Goal: Browse casually: Explore the website without a specific task or goal

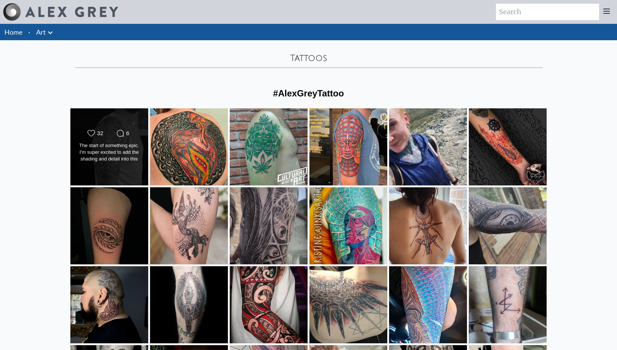
click at [126, 113] on div "Likes Count 32 Comments Count 6 The start of something epic. I'm super excited …" at bounding box center [109, 147] width 79 height 78
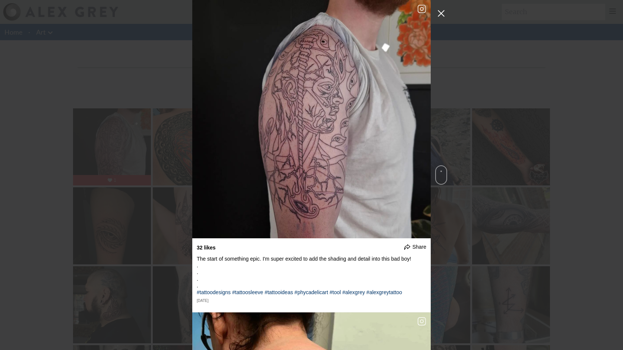
click at [438, 12] on button "Close Instagram Feed Popup" at bounding box center [441, 13] width 12 height 12
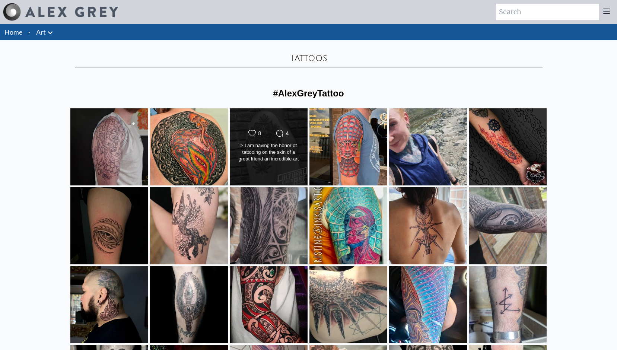
click at [282, 123] on div "Likes Count 8 Comments Count 4 > I am having the honor of tattooing on the skin…" at bounding box center [268, 147] width 79 height 78
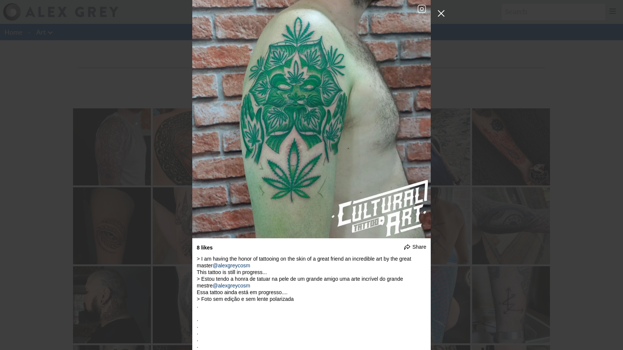
click at [441, 13] on button "Close Instagram Feed Popup" at bounding box center [441, 13] width 12 height 12
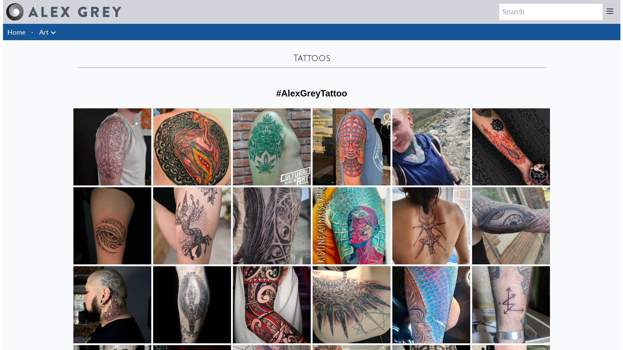
scroll to position [37, 0]
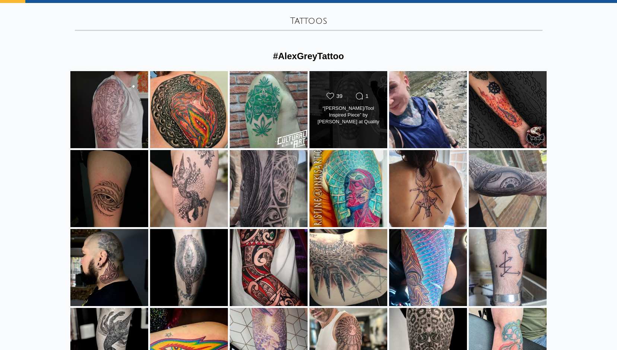
click at [362, 75] on div "Likes Count 39 Comments Count 1 “[PERSON_NAME]/Tool Inspired Piece” by [PERSON_…" at bounding box center [348, 110] width 79 height 78
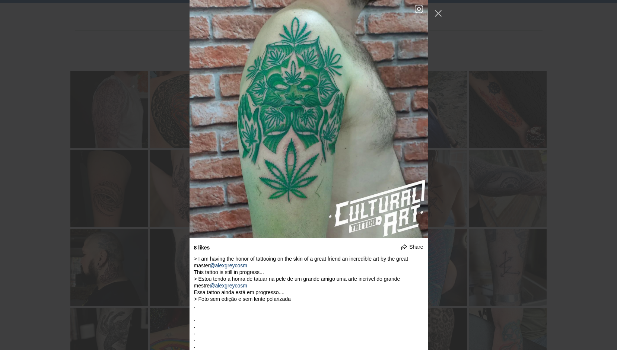
scroll to position [1078, 0]
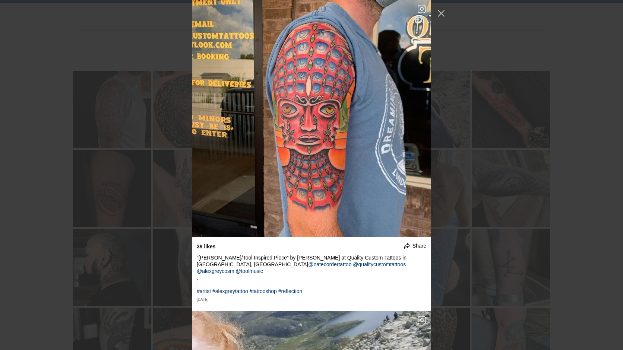
click at [435, 8] on div "32 likes Share Share on Facebook Share on Twitter . . . . #tattoodesigns #tatto…" at bounding box center [311, 175] width 623 height 350
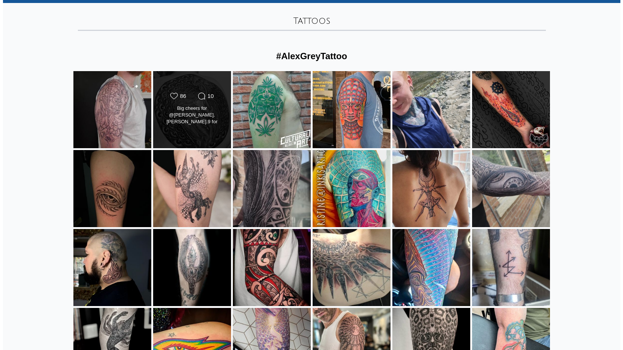
scroll to position [75, 0]
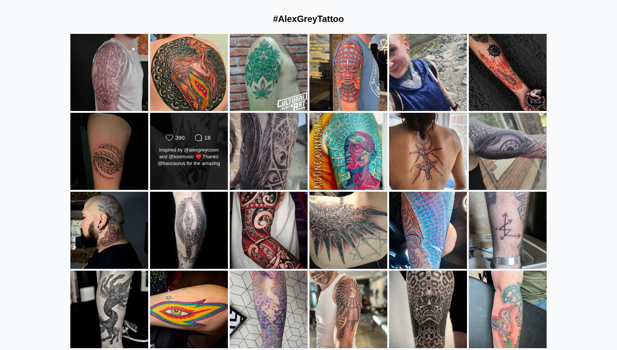
click at [205, 123] on div "Likes Count 390 Comments Count 18 Inspired by @alexgreycosm and @toolmusic ♥️ T…" at bounding box center [189, 152] width 79 height 78
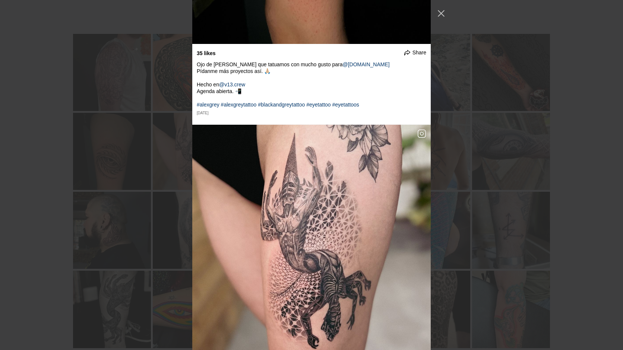
scroll to position [2215, 0]
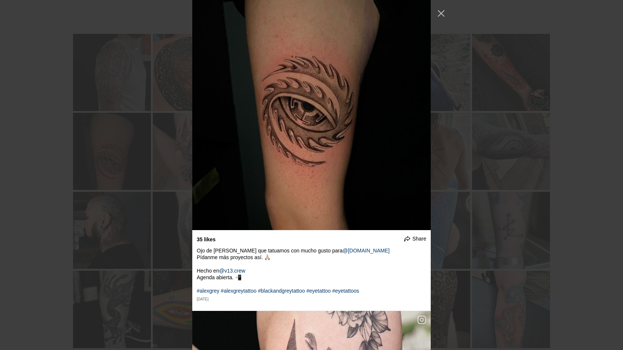
click at [503, 77] on div "32 likes Share Share on Facebook Share on Twitter . . . . #tattoodesigns #tatto…" at bounding box center [311, 175] width 623 height 350
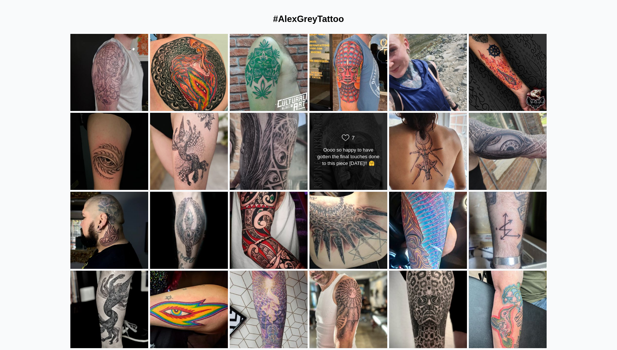
click at [378, 124] on div "Likes Count 7 Oooo so happy to have gotten the final touches done to this piece…" at bounding box center [348, 152] width 79 height 78
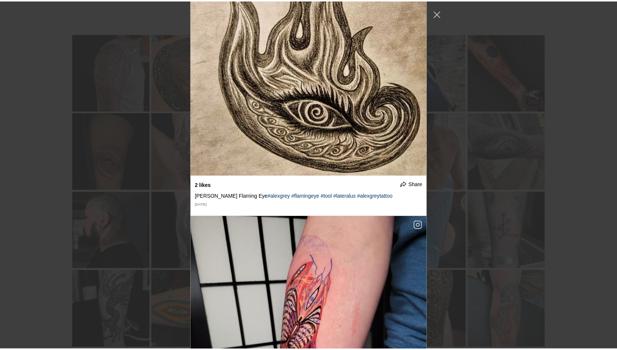
scroll to position [18789, 0]
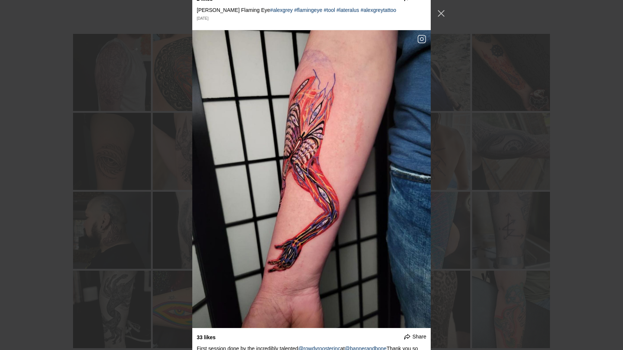
click at [472, 113] on div "32 likes Share Share on Facebook Share on Twitter . . . . #tattoodesigns #tatto…" at bounding box center [311, 175] width 623 height 350
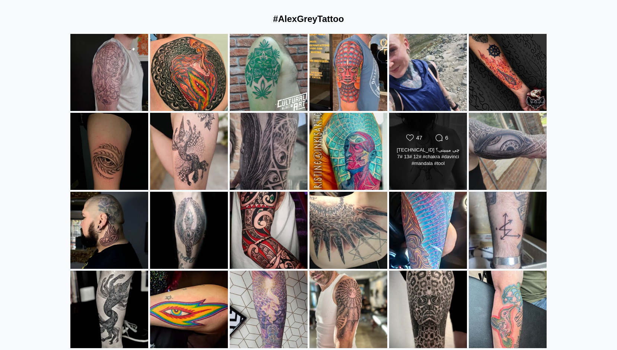
scroll to position [189, 0]
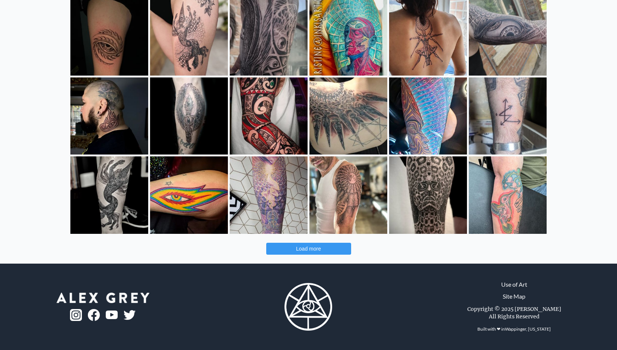
click at [317, 250] on span "Load more" at bounding box center [308, 249] width 25 height 6
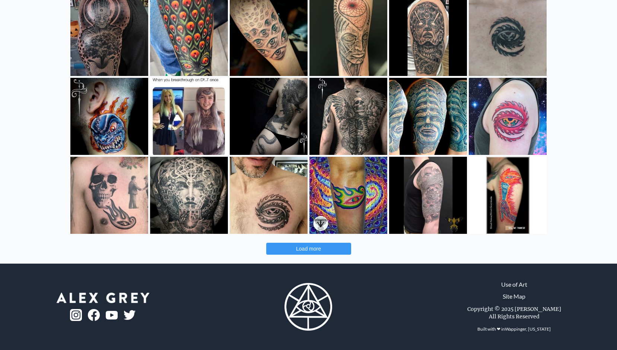
click at [315, 251] on span "Load more" at bounding box center [308, 249] width 25 height 6
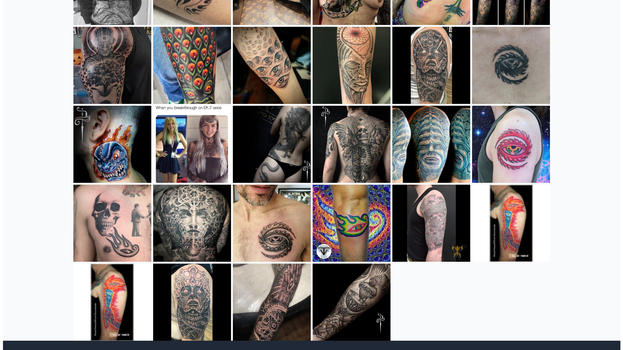
scroll to position [551, 0]
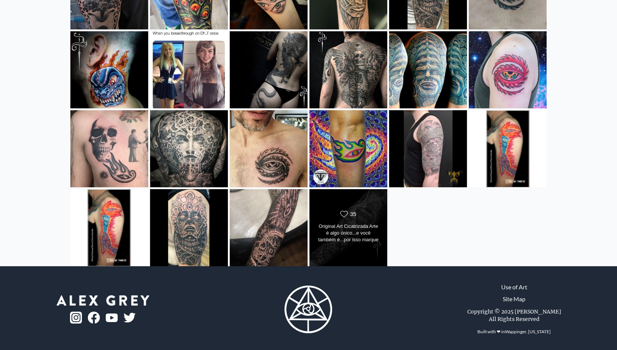
click at [374, 213] on div "Likes Count 35" at bounding box center [348, 214] width 63 height 9
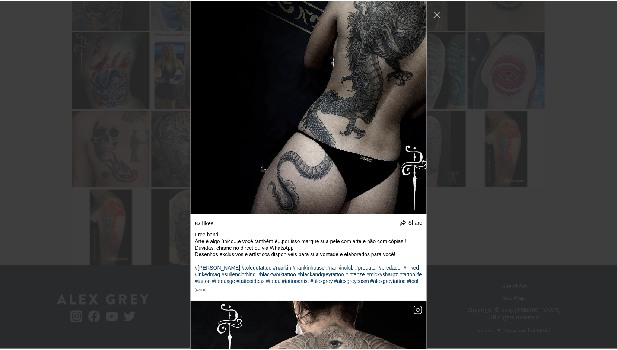
scroll to position [23234, 0]
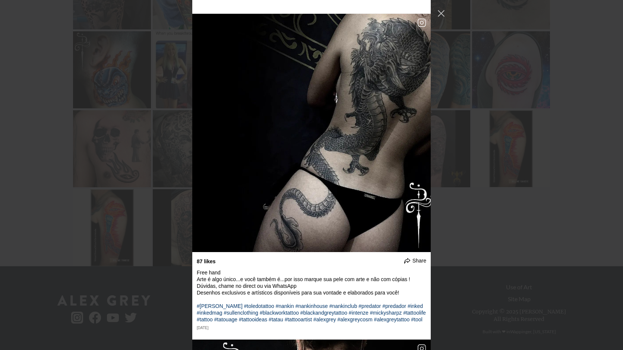
click at [478, 203] on div "32 likes Share Share on Facebook Share on Twitter . . . . #tattoodesigns #tatto…" at bounding box center [311, 175] width 623 height 350
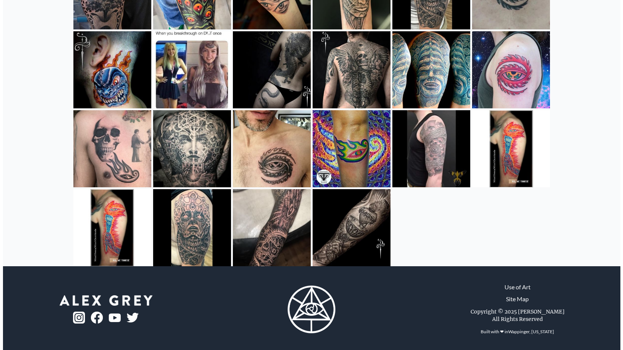
scroll to position [477, 0]
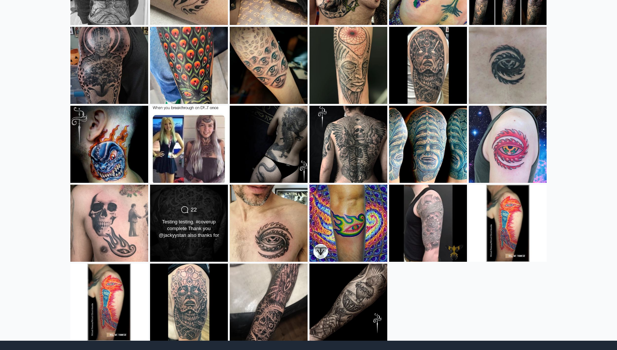
click at [222, 209] on div "Comments Count 22 Testing testing. #coverup complete Thank you @jackyystan also…" at bounding box center [189, 223] width 79 height 78
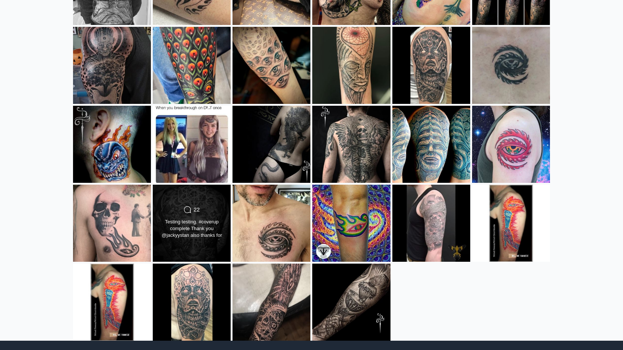
scroll to position [24747, 0]
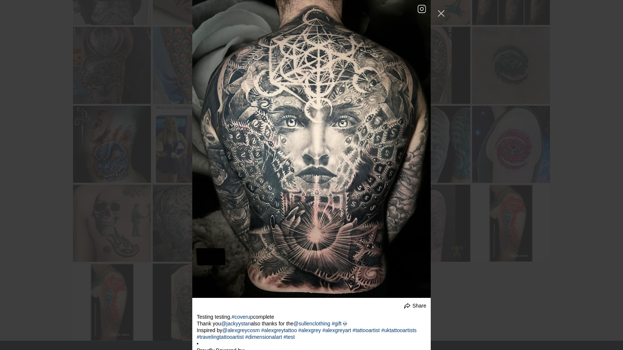
click at [472, 137] on div "32 likes Share Share on Facebook Share on Twitter . . . . #tattoodesigns #tatto…" at bounding box center [311, 175] width 623 height 350
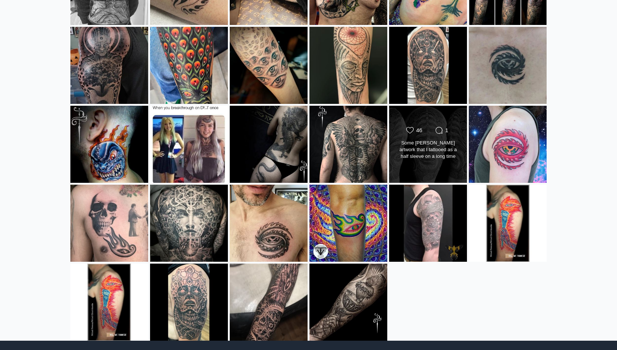
click at [457, 126] on div "Likes Count 46 Comments Count 1 Some [PERSON_NAME] artwork that I tattooed as a…" at bounding box center [428, 144] width 79 height 78
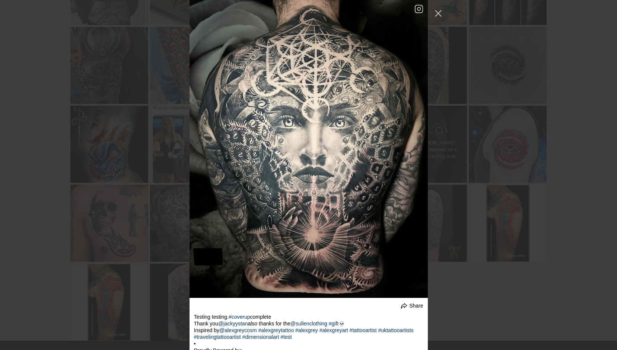
scroll to position [23906, 0]
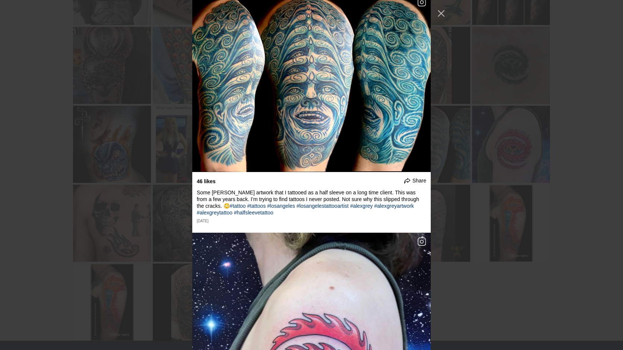
click at [453, 143] on div "32 likes Share Share on Facebook Share on Twitter . . . . #tattoodesigns #tatto…" at bounding box center [311, 175] width 623 height 350
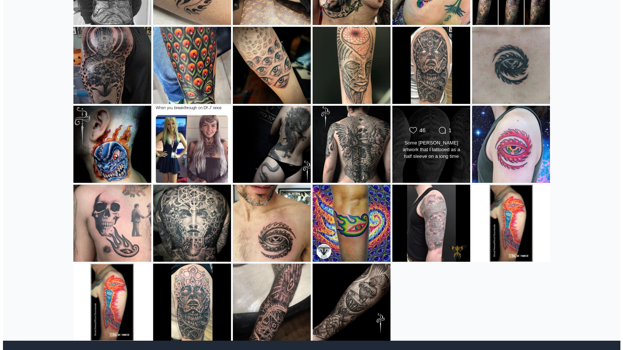
scroll to position [440, 0]
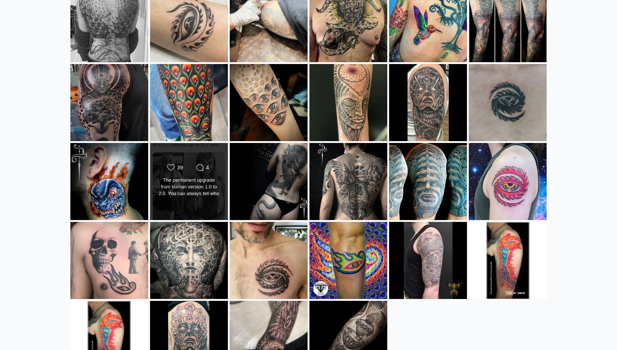
click at [217, 167] on div "Likes Count 39 Comments Count 4" at bounding box center [189, 168] width 63 height 9
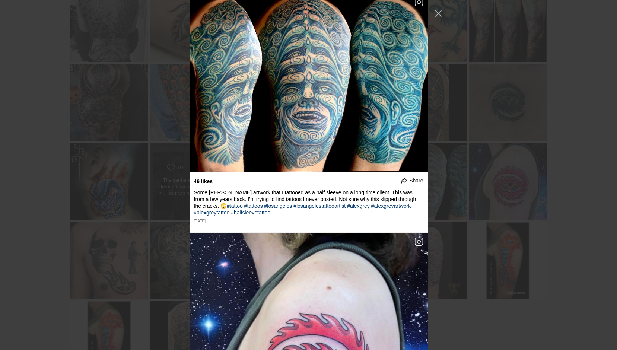
scroll to position [23129, 0]
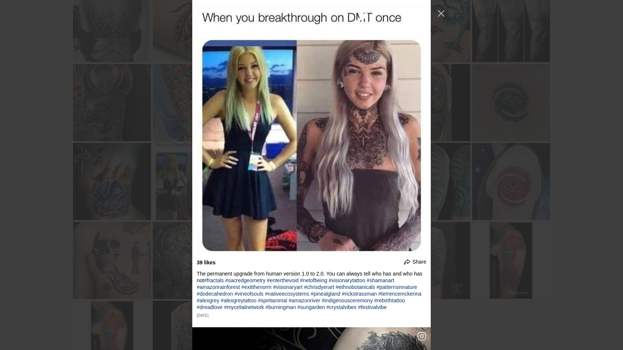
click at [481, 136] on div "32 likes Share Share on Facebook Share on Twitter . . . . #tattoodesigns #tatto…" at bounding box center [311, 175] width 623 height 350
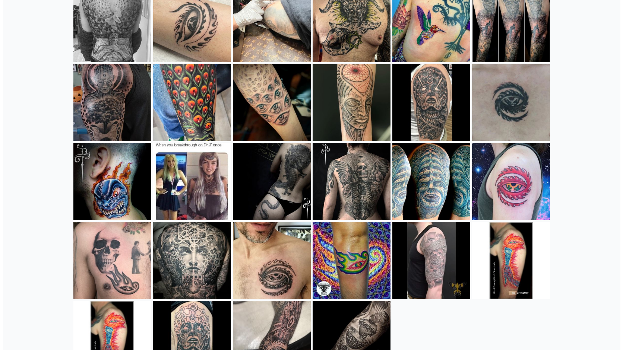
scroll to position [402, 0]
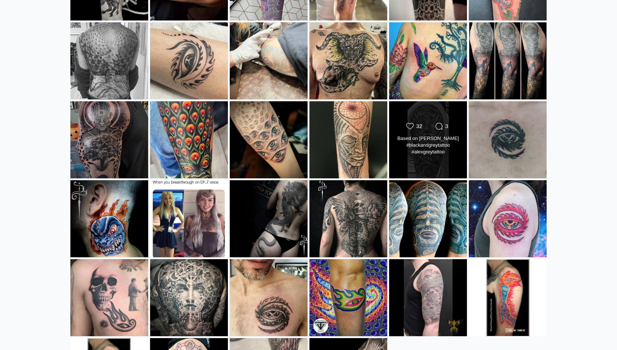
click at [423, 113] on div "Likes Count 32 Comments Count 3 Based on [PERSON_NAME] #blackandgreytattoo #ale…" at bounding box center [428, 140] width 79 height 78
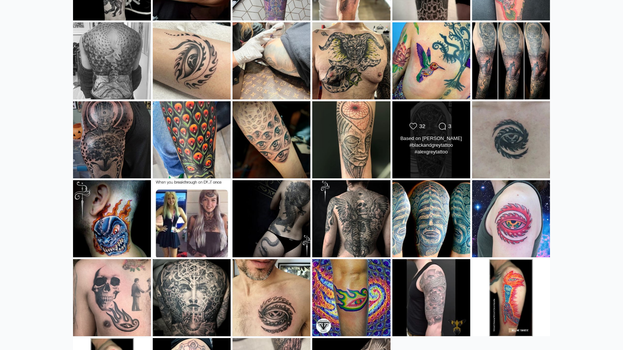
scroll to position [22794, 0]
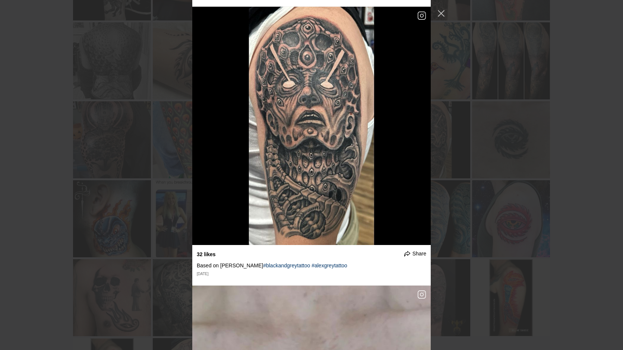
click at [476, 114] on div "32 likes Share Share on Facebook Share on Twitter . . . . #tattoodesigns #tatto…" at bounding box center [311, 175] width 623 height 350
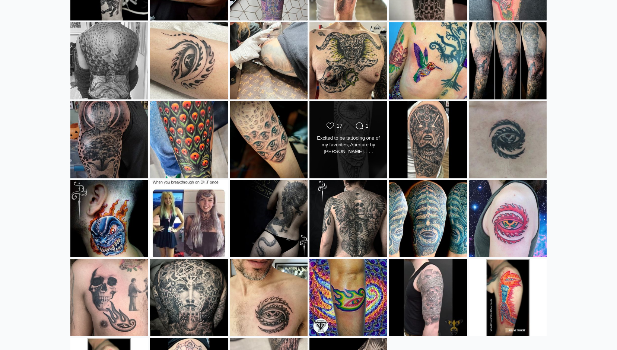
click at [381, 115] on div "Likes Count 17 Comments Count 1 Excited to be tattooing one of my favorites, Ap…" at bounding box center [348, 140] width 79 height 78
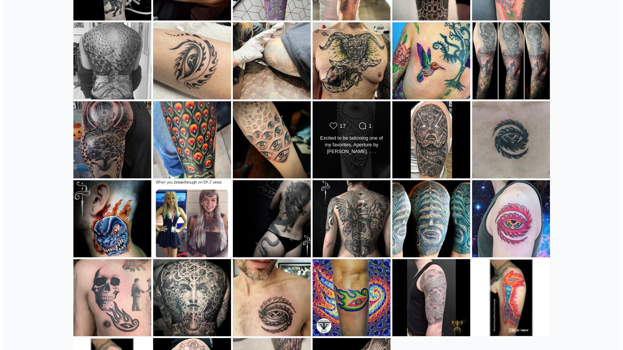
scroll to position [22682, 0]
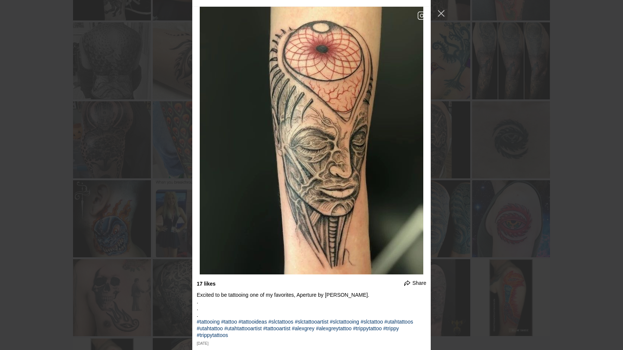
click at [460, 117] on div "32 likes Share Share on Facebook Share on Twitter . . . . #tattoodesigns #tatto…" at bounding box center [311, 175] width 623 height 350
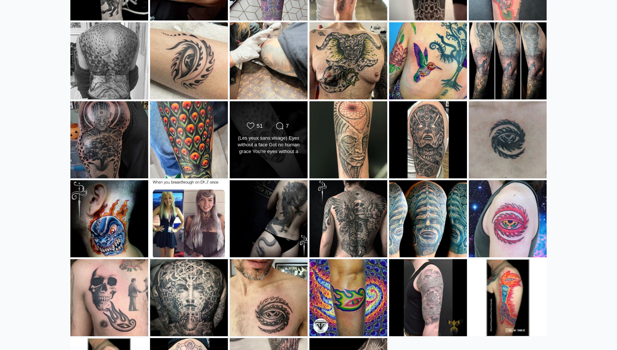
click at [304, 116] on div "Likes Count 51 Comments Count 7 (Les yeux sans visage) Eyes without a face Got …" at bounding box center [268, 140] width 79 height 78
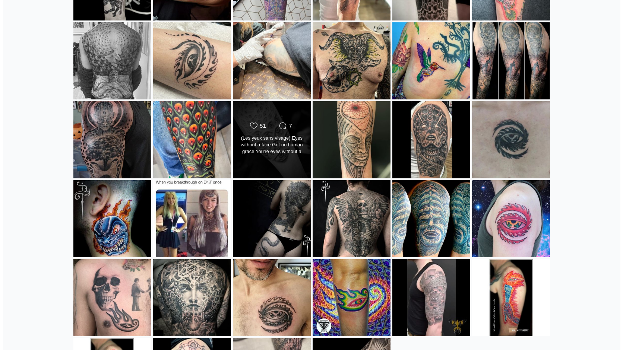
scroll to position [22561, 0]
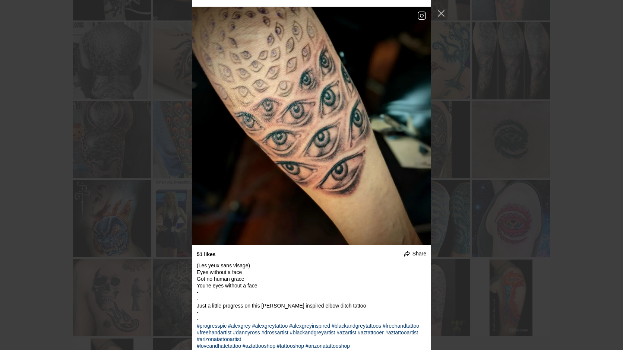
click at [499, 132] on div "32 likes Share Share on Facebook Share on Twitter . . . . #tattoodesigns #tatto…" at bounding box center [311, 175] width 623 height 350
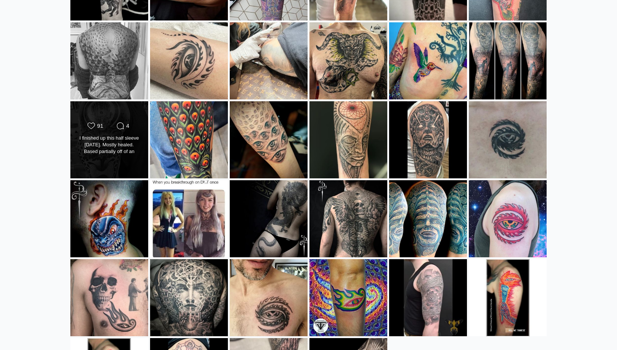
click at [120, 107] on div "Likes Count 91 Comments Count 4 I finished up this half sleeve [DATE]. Mostly h…" at bounding box center [109, 140] width 79 height 78
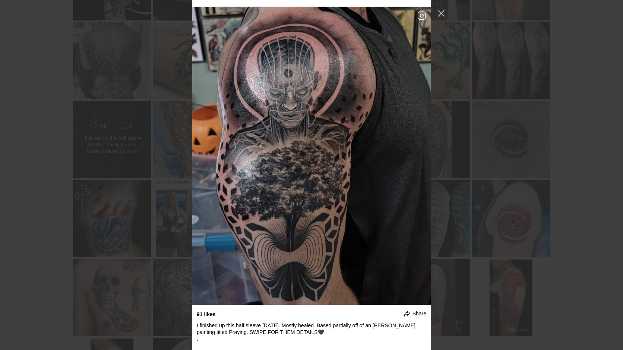
click at [120, 107] on div "32 likes Share Share on Facebook Share on Twitter . . . . #tattoodesigns #tatto…" at bounding box center [311, 175] width 623 height 350
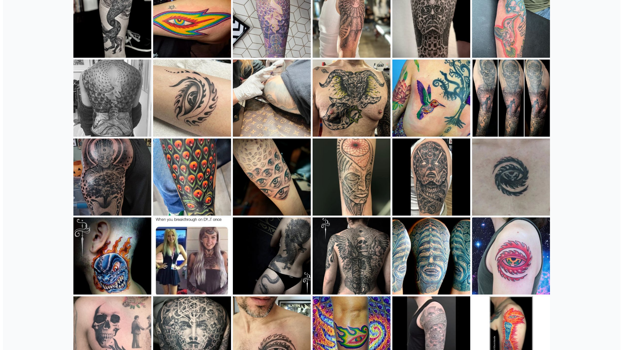
scroll to position [328, 0]
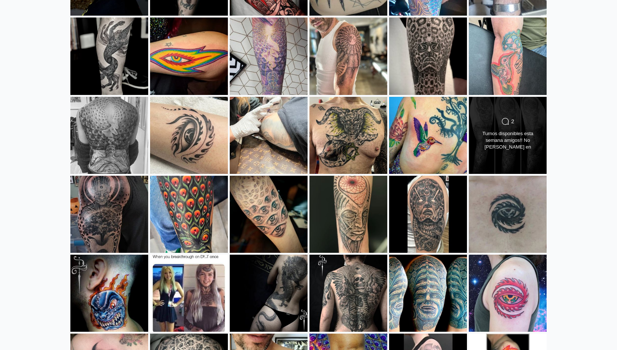
click at [541, 106] on div "Comments Count 2 Turnos disponibles esta semana amigos!! No [PERSON_NAME] en co…" at bounding box center [508, 135] width 79 height 78
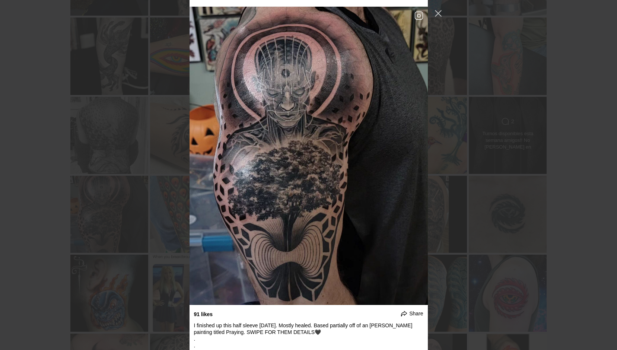
scroll to position [22226, 0]
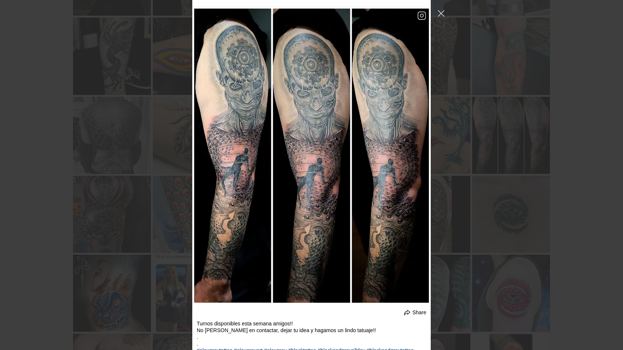
click at [536, 109] on div "32 likes Share Share on Facebook Share on Twitter . . . . #tattoodesigns #tatto…" at bounding box center [311, 175] width 623 height 350
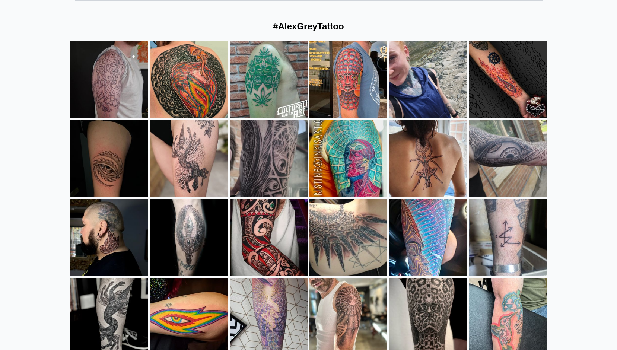
scroll to position [0, 0]
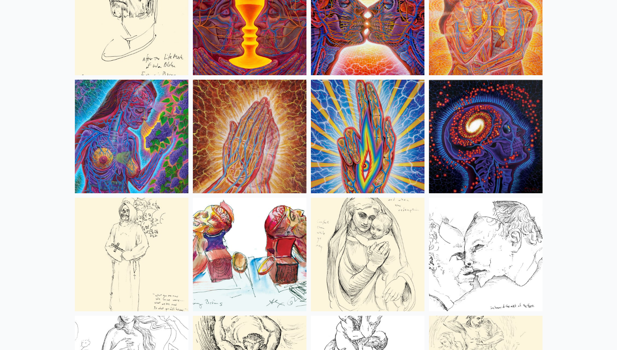
scroll to position [2831, 0]
